Goal: Task Accomplishment & Management: Manage account settings

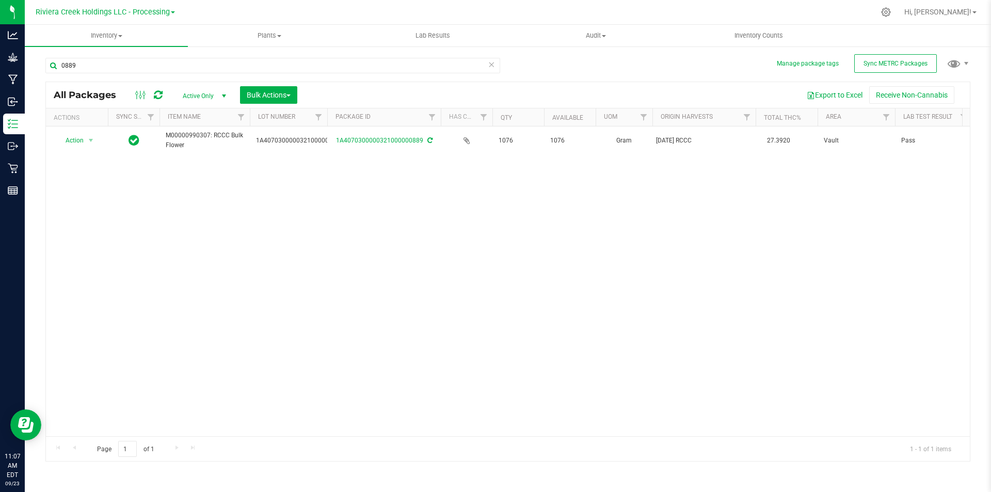
click at [159, 17] on div "Riviera Creek Holdings LLC - Processing" at bounding box center [105, 12] width 139 height 12
click at [160, 12] on span "Riviera Creek Holdings LLC - Processing" at bounding box center [103, 12] width 134 height 9
click at [168, 38] on link "Riviera Creek Holdings LLC - Cultivation" at bounding box center [105, 36] width 151 height 14
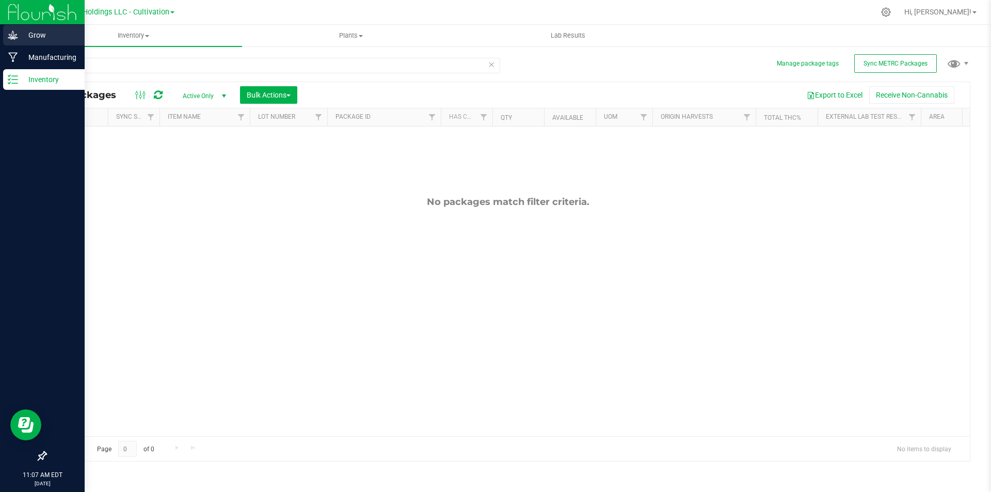
click at [11, 37] on icon at bounding box center [13, 35] width 10 height 10
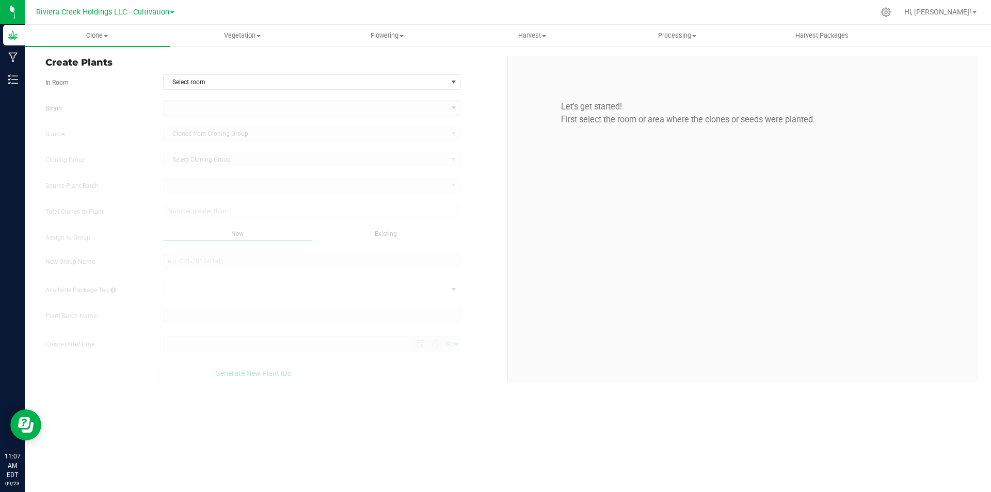
type input "[DATE] 11:07 AM"
click at [688, 38] on span "Processing" at bounding box center [677, 35] width 144 height 9
click at [678, 71] on span "Processing harvests" at bounding box center [651, 74] width 95 height 9
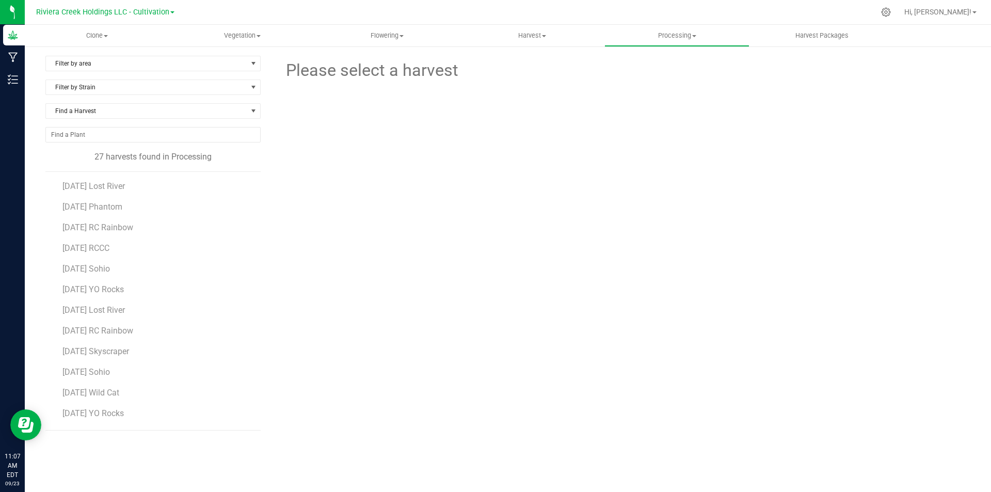
scroll to position [52, 0]
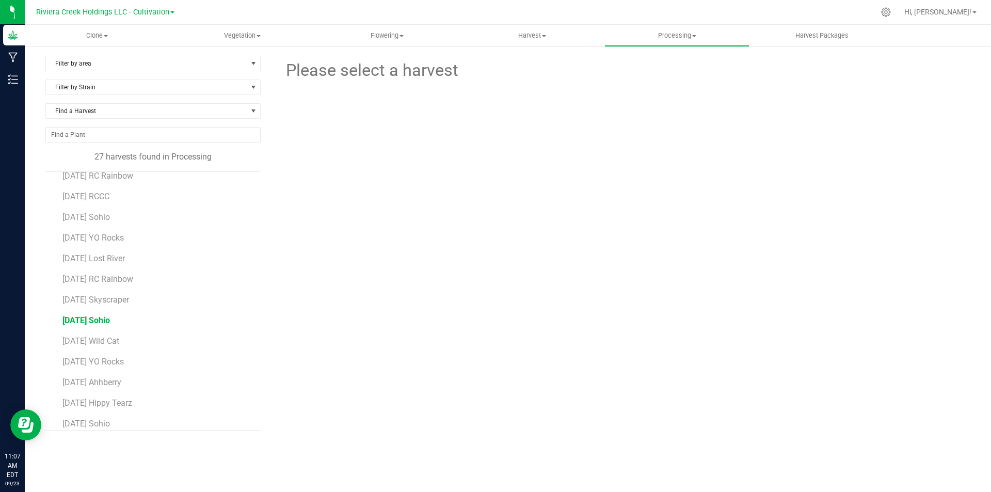
click at [110, 320] on span "[DATE] Sohio" at bounding box center [85, 320] width 47 height 10
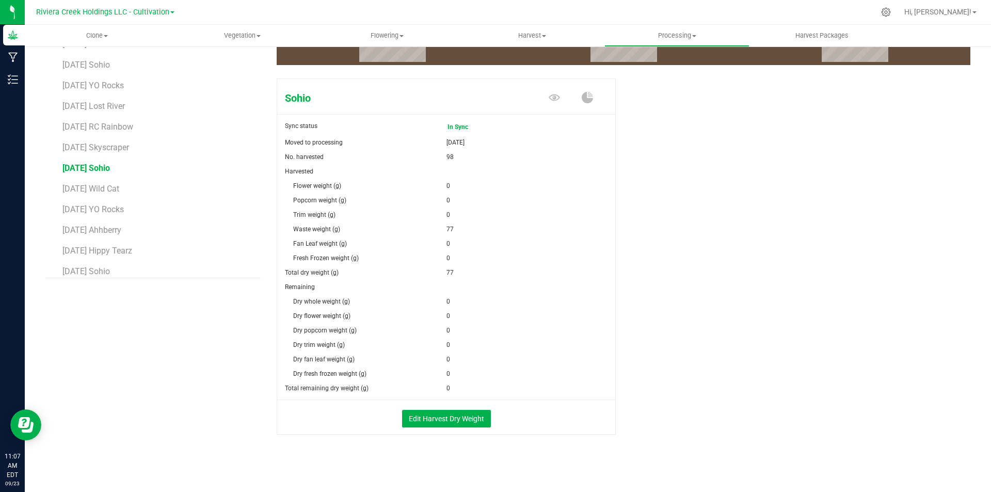
scroll to position [154, 0]
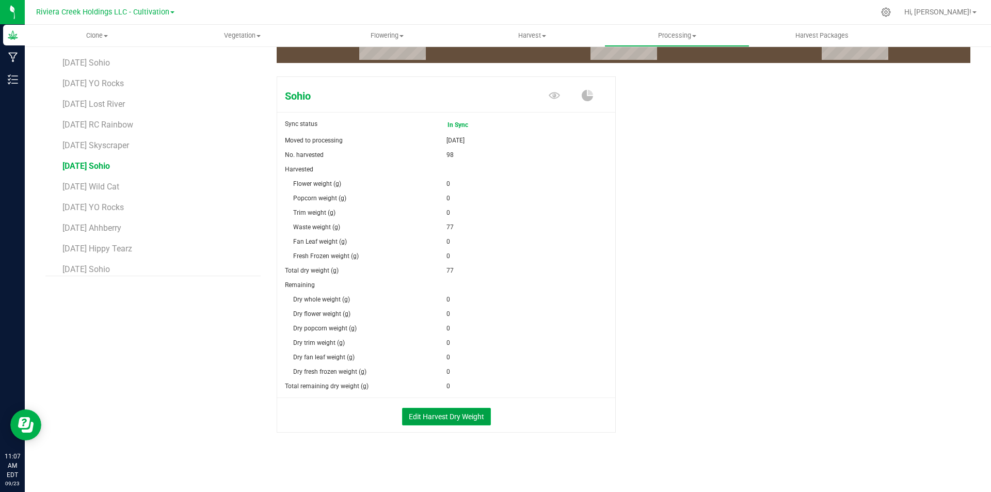
click at [463, 416] on button "Edit Harvest Dry Weight" at bounding box center [446, 417] width 89 height 18
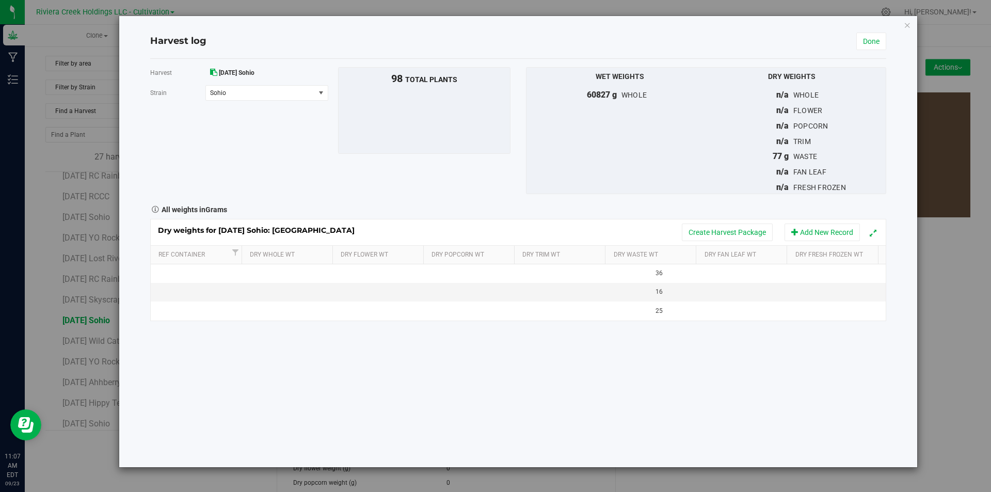
click at [283, 281] on td at bounding box center [289, 273] width 92 height 19
type input "14726"
click at [373, 283] on div "Dry weights for [DATE] Sohio: [GEOGRAPHIC_DATA] Create Harvest Package Add New …" at bounding box center [518, 270] width 736 height 102
click at [379, 273] on td at bounding box center [380, 273] width 92 height 19
type input "10625"
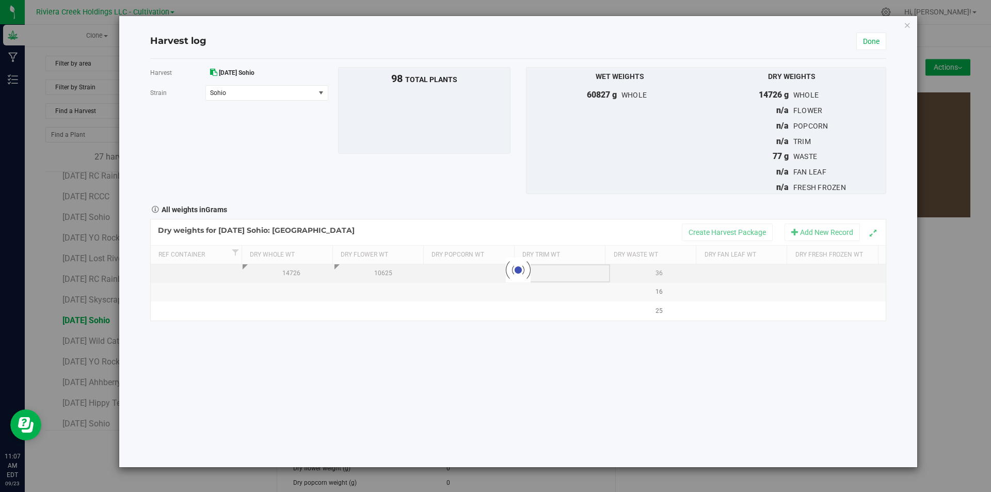
click at [555, 276] on div "Loading... Dry weights for [DATE] Sohio: [GEOGRAPHIC_DATA] Create Harvest Packa…" at bounding box center [518, 270] width 736 height 102
click at [555, 276] on td at bounding box center [564, 273] width 92 height 19
click at [550, 278] on td at bounding box center [564, 273] width 92 height 19
type input "3890"
click at [736, 277] on div "Loading... Dry weights for [DATE] Sohio: [GEOGRAPHIC_DATA] Create Harvest Packa…" at bounding box center [518, 270] width 736 height 102
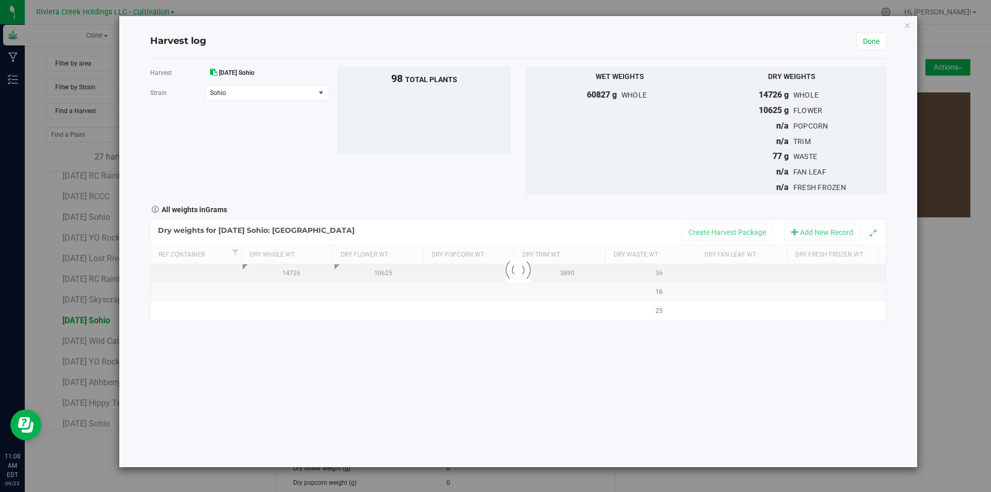
click at [736, 277] on div at bounding box center [518, 269] width 735 height 101
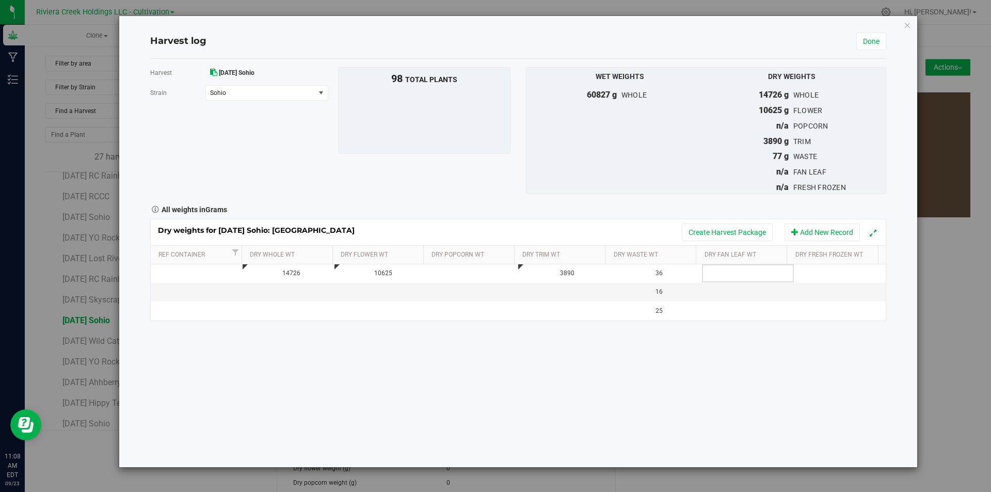
click at [735, 274] on td at bounding box center [748, 273] width 92 height 19
type input "211"
click at [876, 40] on link "Done" at bounding box center [871, 42] width 30 height 18
